Goal: Communication & Community: Answer question/provide support

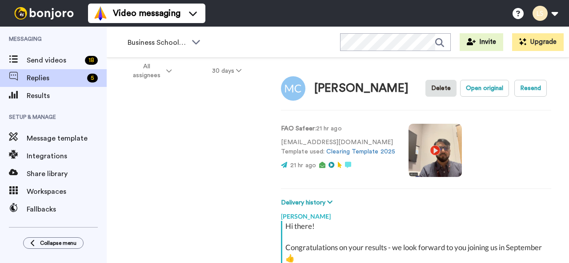
type textarea "x"
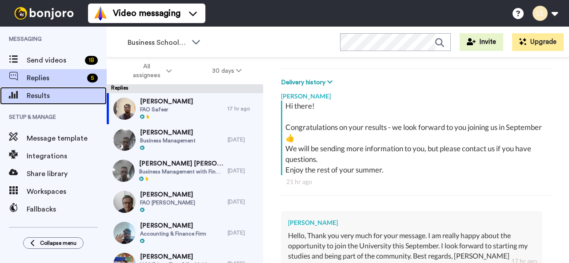
click at [44, 95] on span "Results" at bounding box center [67, 96] width 80 height 11
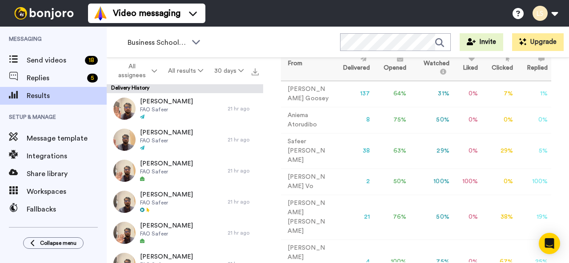
scroll to position [76, 0]
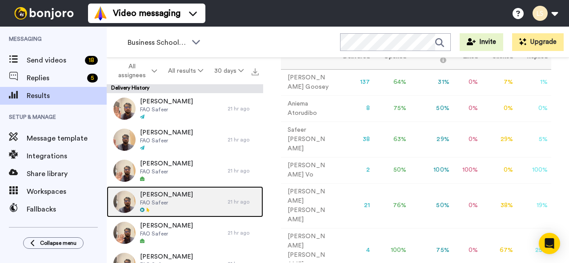
click at [225, 191] on div "Mariam Camara FAO Safeer 21 hr ago" at bounding box center [185, 202] width 156 height 31
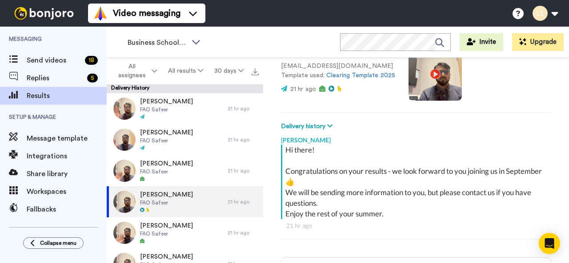
type textarea "x"
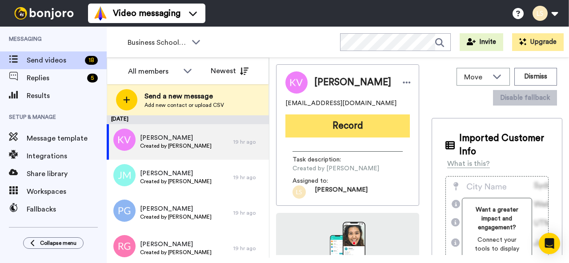
click at [382, 127] on button "Record" at bounding box center [347, 126] width 124 height 23
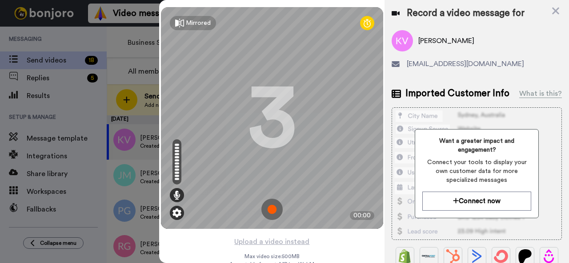
click at [175, 211] on img at bounding box center [176, 213] width 9 height 9
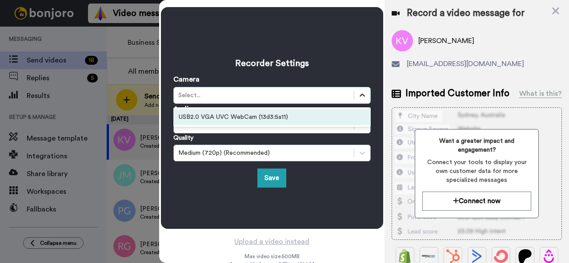
click at [359, 95] on icon at bounding box center [361, 95] width 5 height 3
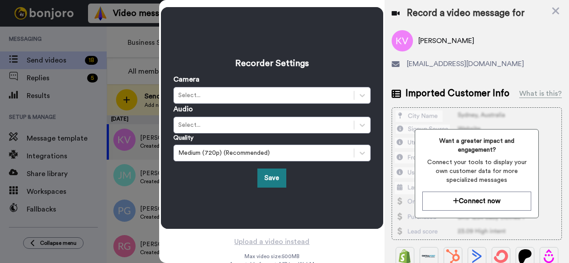
click at [271, 180] on button "Save" at bounding box center [271, 178] width 29 height 19
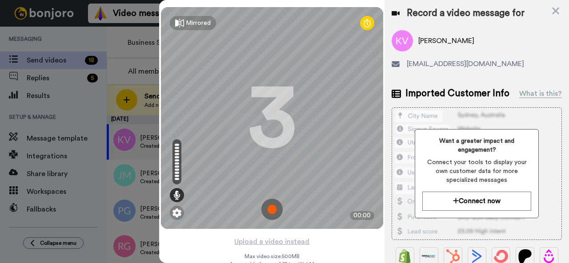
scroll to position [28, 0]
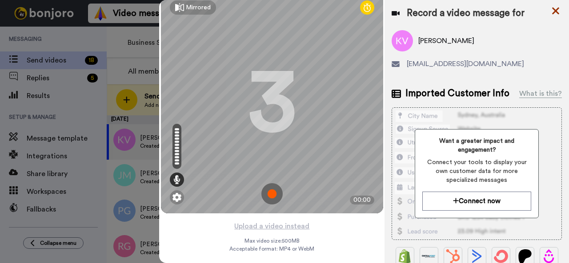
click at [555, 11] on icon at bounding box center [555, 11] width 7 height 7
